Goal: Task Accomplishment & Management: Complete application form

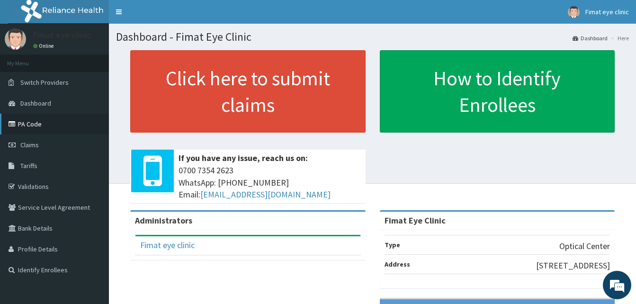
click at [32, 124] on link "PA Code" at bounding box center [54, 124] width 109 height 21
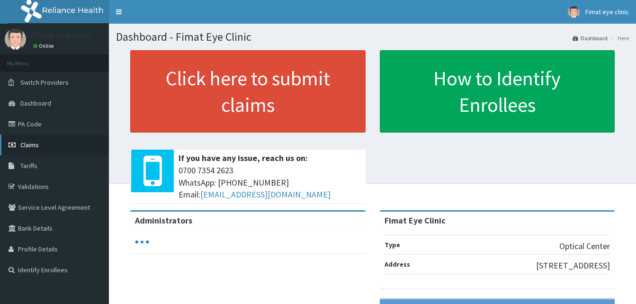
click at [39, 144] on link "Claims" at bounding box center [54, 144] width 109 height 21
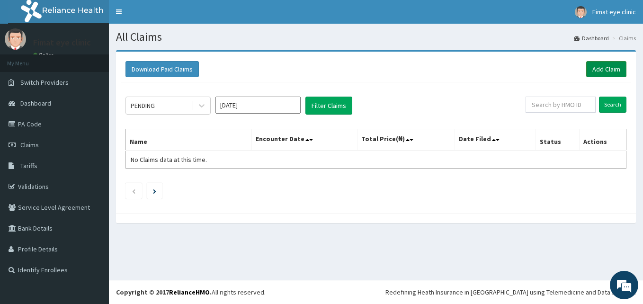
click at [605, 65] on link "Add Claim" at bounding box center [606, 69] width 40 height 16
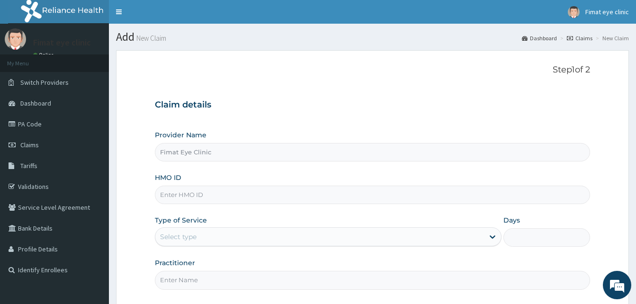
click at [217, 194] on input "HMO ID" at bounding box center [372, 195] width 435 height 18
paste input "AIP/10480/A"
type input "AIP/10480/A"
click at [187, 237] on div "Select type" at bounding box center [178, 236] width 36 height 9
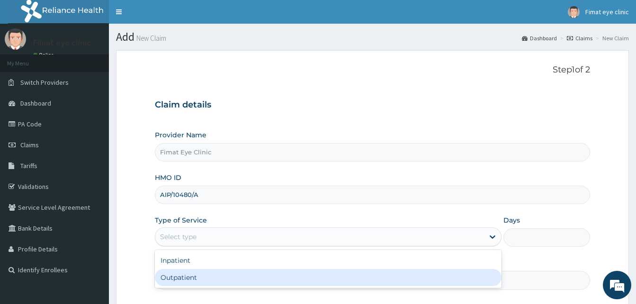
click at [198, 283] on div "Outpatient" at bounding box center [328, 277] width 346 height 17
type input "1"
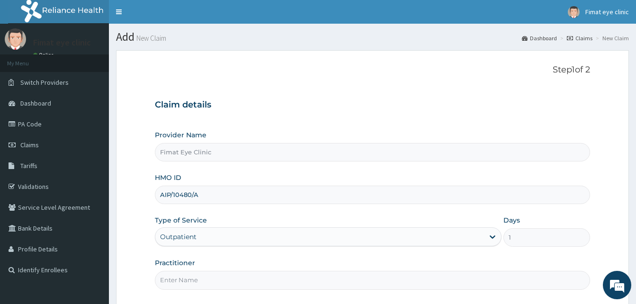
click at [166, 287] on input "Practitioner" at bounding box center [372, 280] width 435 height 18
type input "DR. IJEI TESSY"
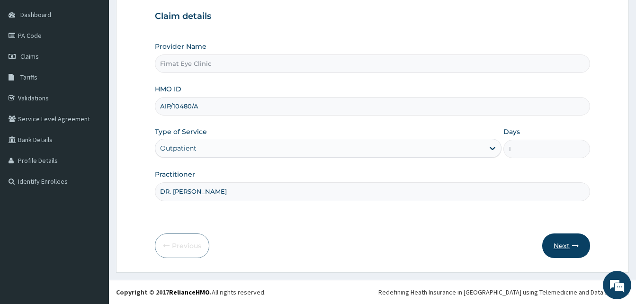
click at [569, 244] on button "Next" at bounding box center [566, 245] width 48 height 25
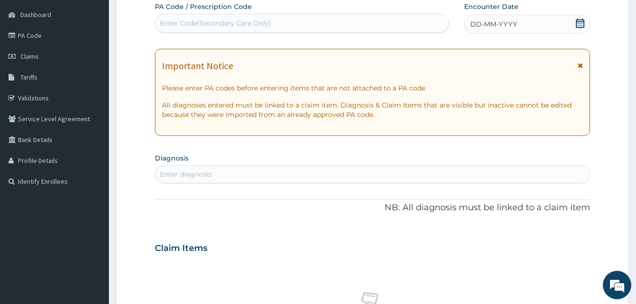
click at [199, 21] on div "Enter Code(Secondary Care Only)" at bounding box center [215, 22] width 111 height 9
paste input "PA/DF6FED"
type input "PA/DF6FED"
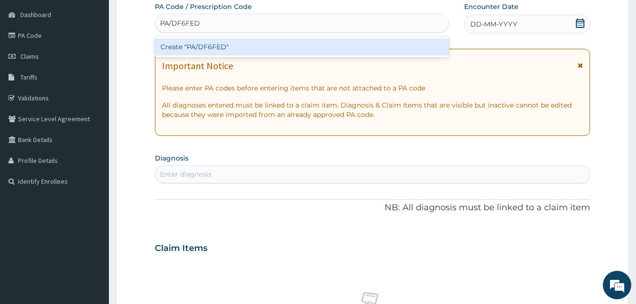
click at [204, 48] on div "Create "PA/DF6FED"" at bounding box center [302, 46] width 294 height 17
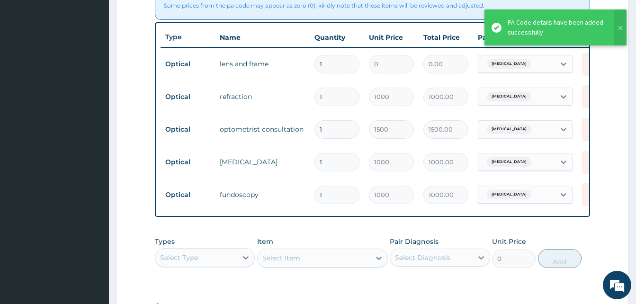
scroll to position [514, 0]
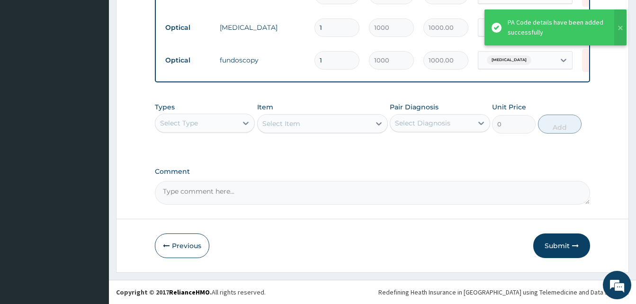
click at [235, 192] on textarea "Comment" at bounding box center [372, 193] width 435 height 24
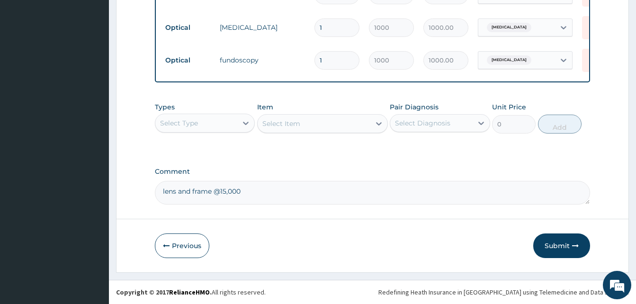
click at [221, 191] on textarea "lens and frame @15,000" at bounding box center [372, 193] width 435 height 24
type textarea "lens and frame #15,000"
click at [562, 241] on button "Submit" at bounding box center [561, 245] width 57 height 25
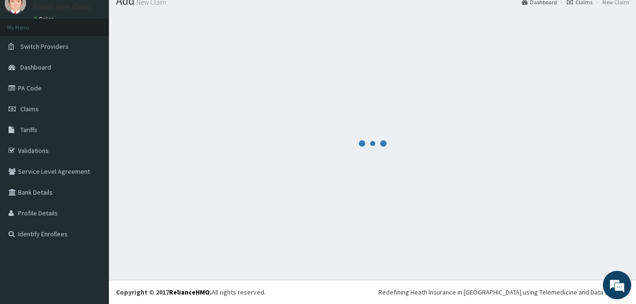
scroll to position [36, 0]
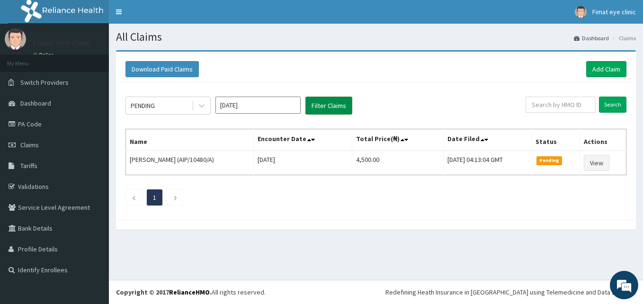
click at [332, 103] on button "Filter Claims" at bounding box center [328, 106] width 47 height 18
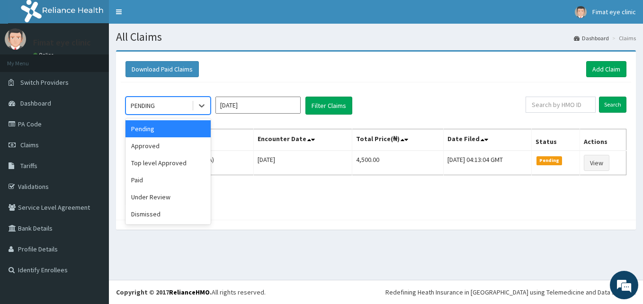
click at [175, 110] on div "PENDING" at bounding box center [159, 105] width 66 height 15
click at [176, 143] on div "Approved" at bounding box center [167, 145] width 85 height 17
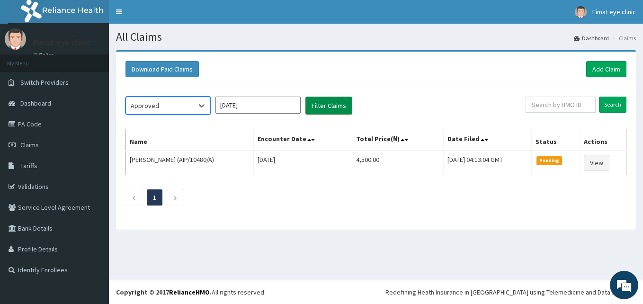
click at [322, 106] on button "Filter Claims" at bounding box center [328, 106] width 47 height 18
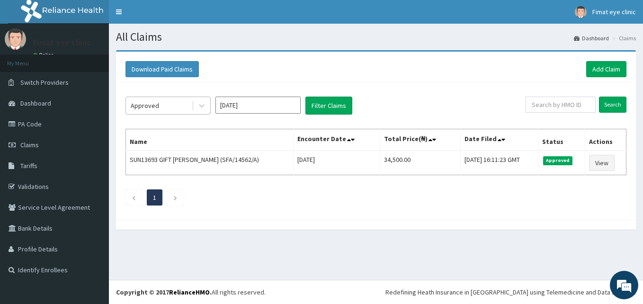
click at [164, 102] on div "Approved" at bounding box center [159, 105] width 66 height 15
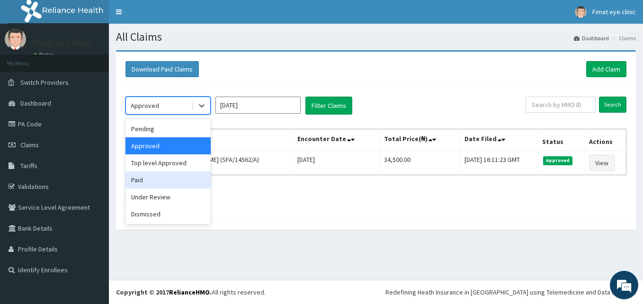
click at [165, 176] on div "Paid" at bounding box center [167, 179] width 85 height 17
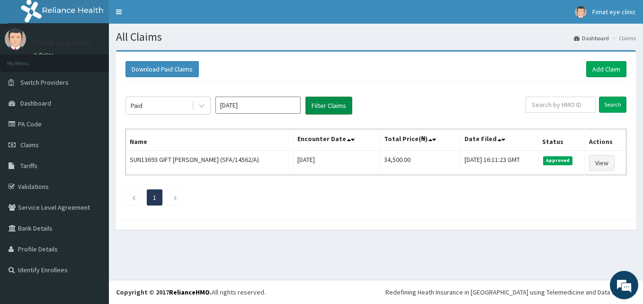
click at [321, 109] on button "Filter Claims" at bounding box center [328, 106] width 47 height 18
